Goal: Navigation & Orientation: Find specific page/section

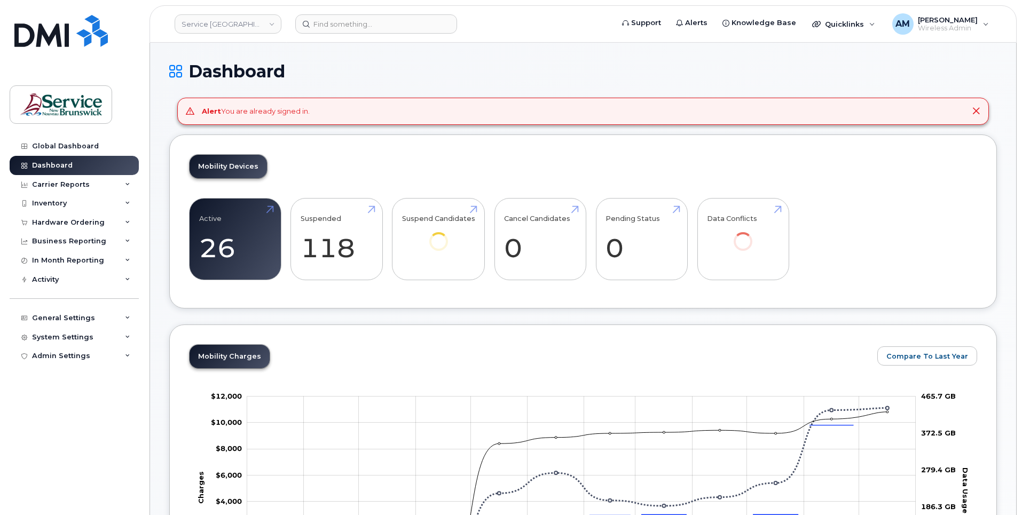
click at [963, 13] on div "AM [PERSON_NAME] Wireless Admin English Français Adjust Account View Bell 05363…" at bounding box center [941, 23] width 114 height 23
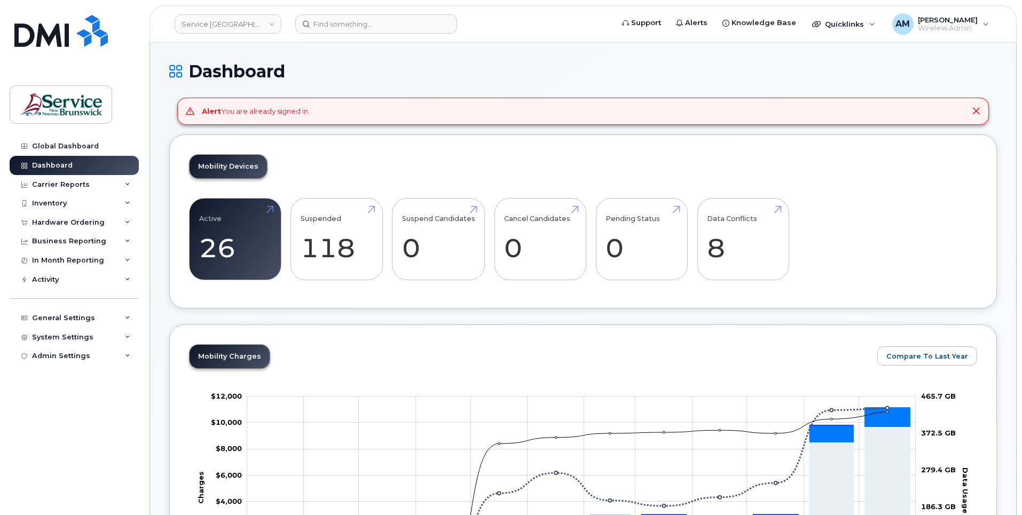
click at [944, 28] on span "Wireless Admin" at bounding box center [948, 28] width 60 height 9
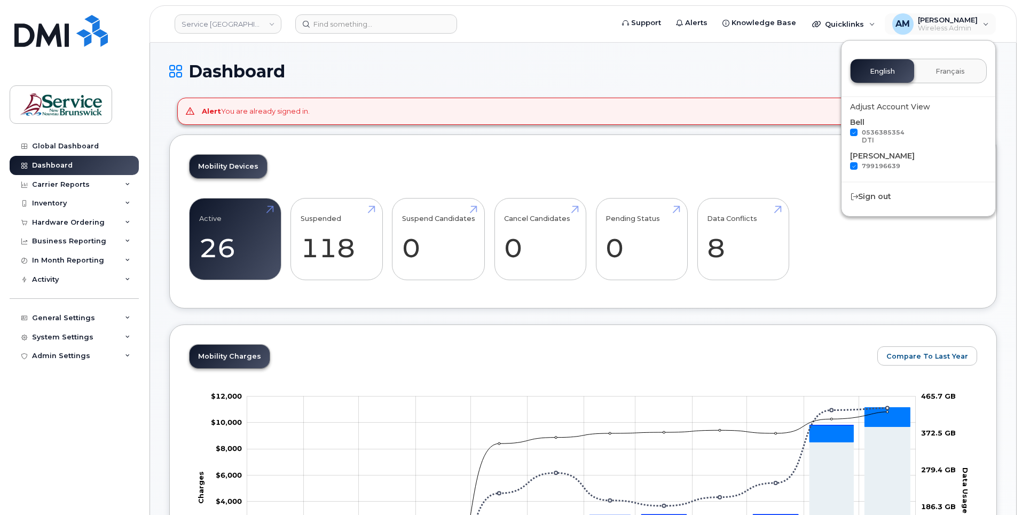
drag, startPoint x: 63, startPoint y: 410, endPoint x: 70, endPoint y: 297, distance: 112.4
click at [63, 403] on div "Global Dashboard Dashboard Carrier Reports Monthly Billing Data Pooling Average…" at bounding box center [76, 318] width 132 height 363
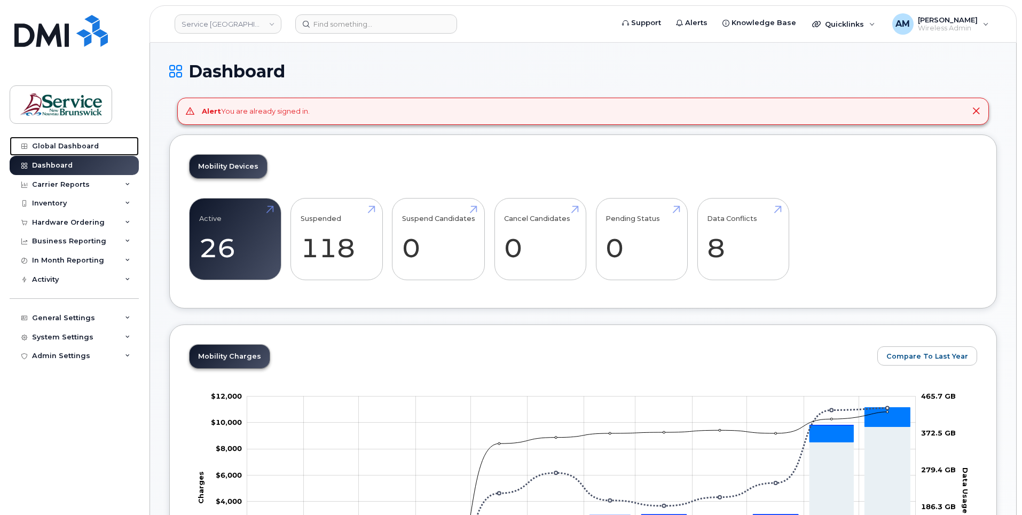
click at [69, 139] on link "Global Dashboard" at bounding box center [74, 146] width 129 height 19
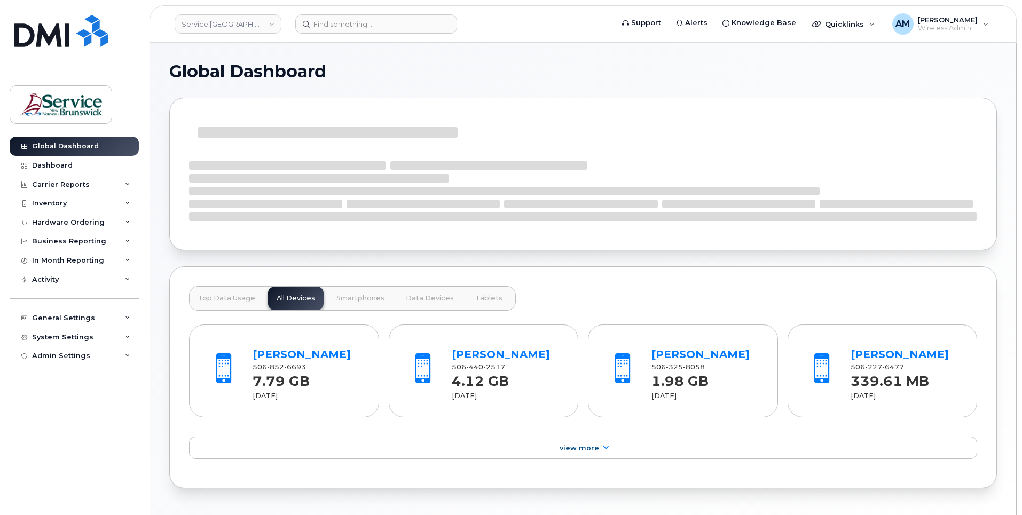
scroll to position [54, 0]
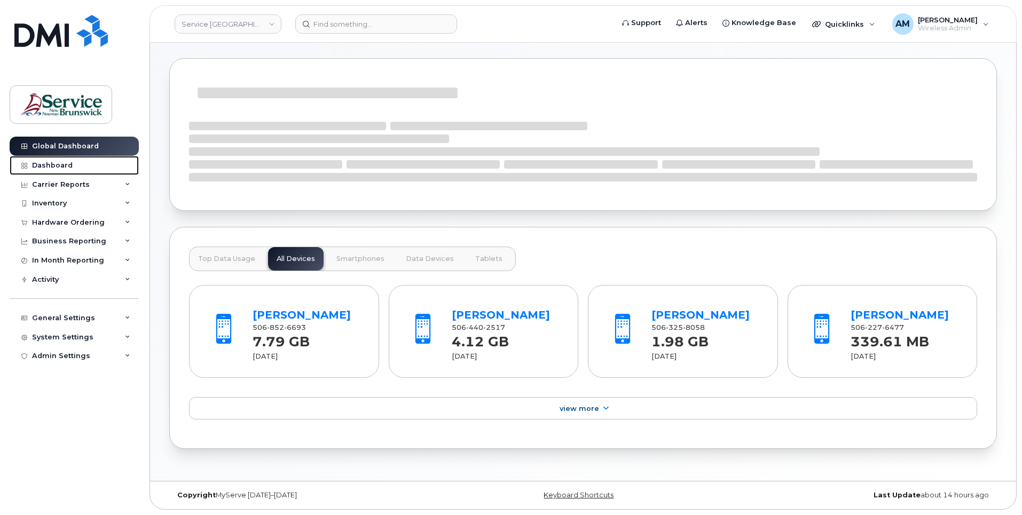
click at [43, 162] on div "Dashboard" at bounding box center [52, 165] width 41 height 9
click at [64, 166] on div "Dashboard" at bounding box center [52, 165] width 41 height 9
click at [68, 164] on div "Dashboard" at bounding box center [52, 165] width 41 height 9
